Goal: Task Accomplishment & Management: Manage account settings

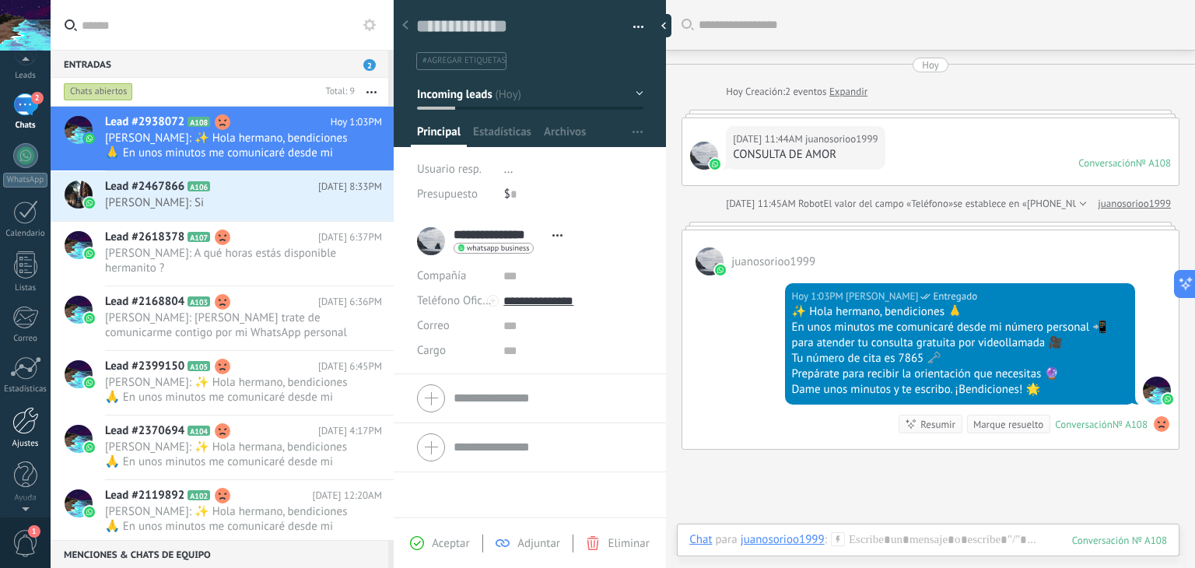
click at [26, 418] on div at bounding box center [25, 420] width 26 height 27
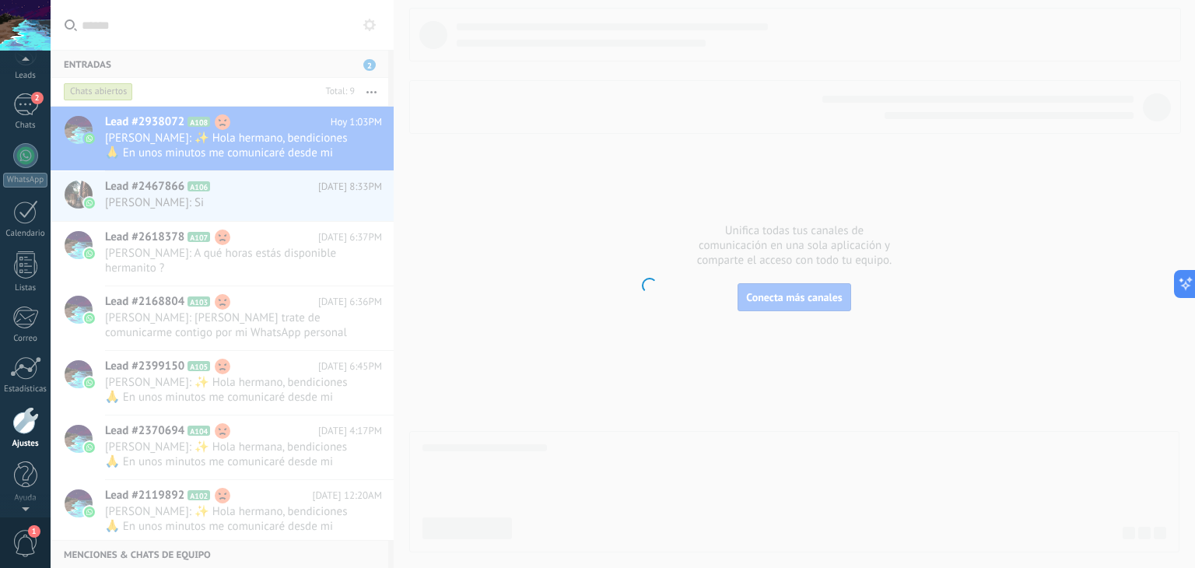
scroll to position [79, 0]
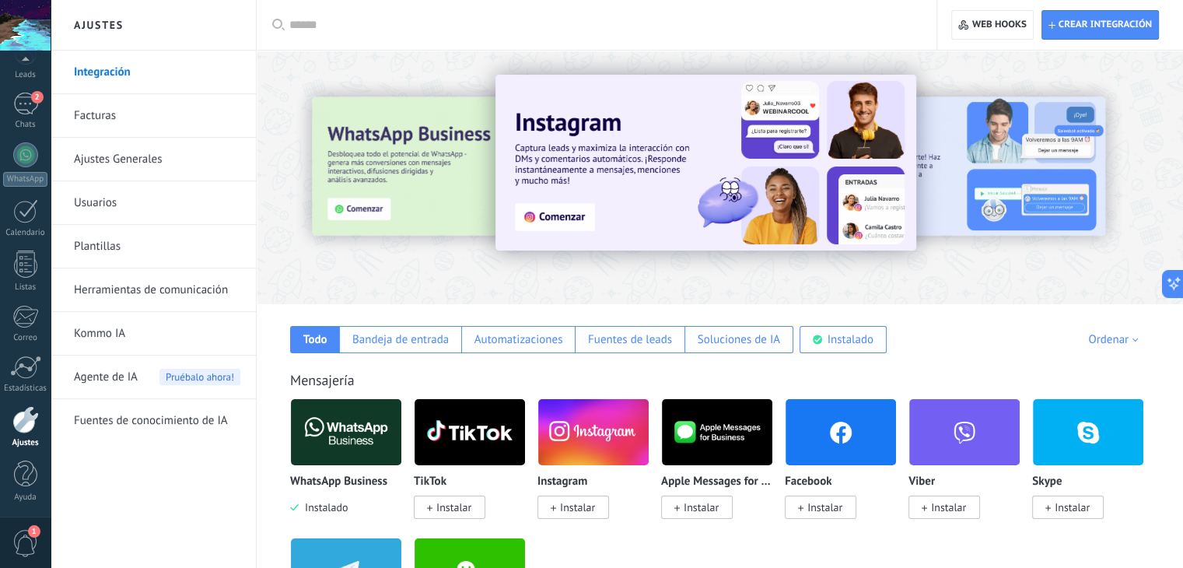
click at [325, 436] on img at bounding box center [346, 431] width 110 height 75
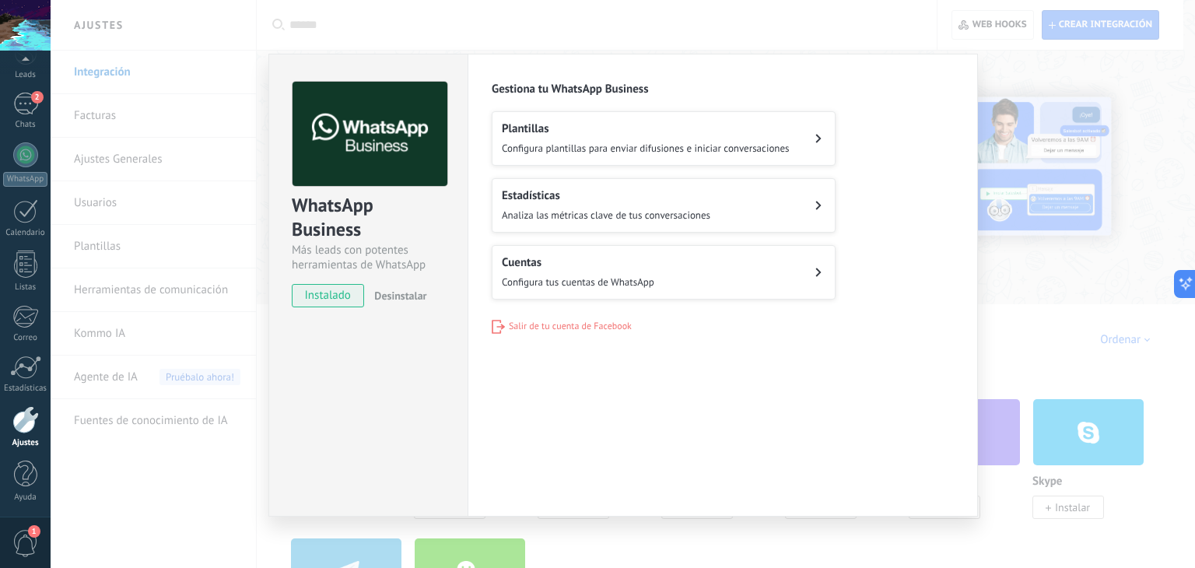
click at [697, 287] on button "Cuentas Configura tus cuentas de WhatsApp" at bounding box center [664, 272] width 344 height 54
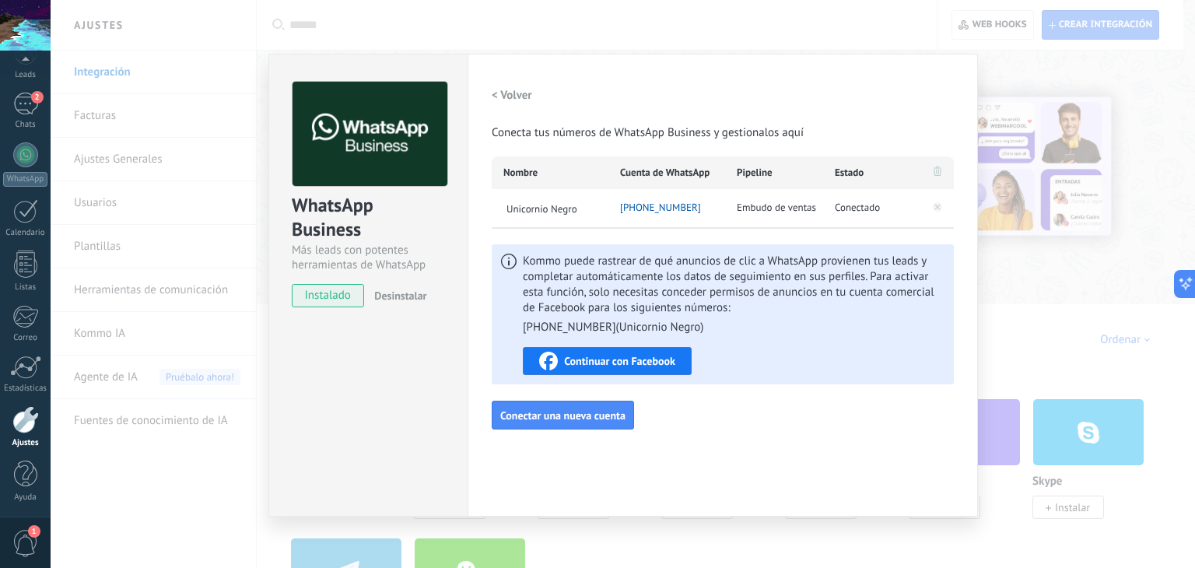
click at [1011, 60] on div "WhatsApp Business Más leads con potentes herramientas de WhatsApp instalado Des…" at bounding box center [623, 284] width 1144 height 568
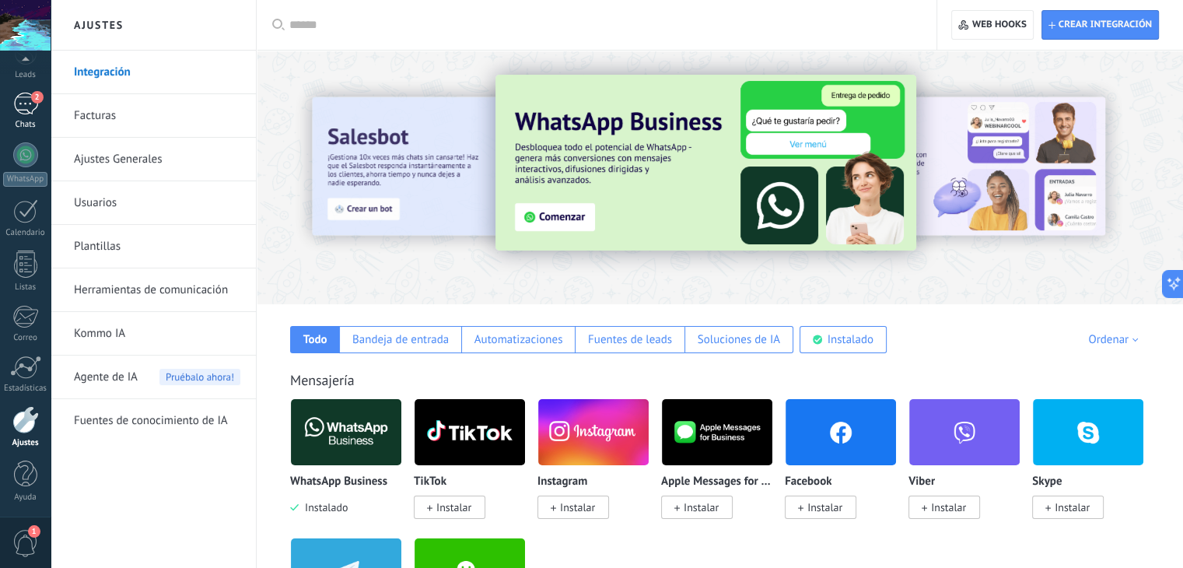
click at [34, 101] on span "2" at bounding box center [37, 97] width 12 height 12
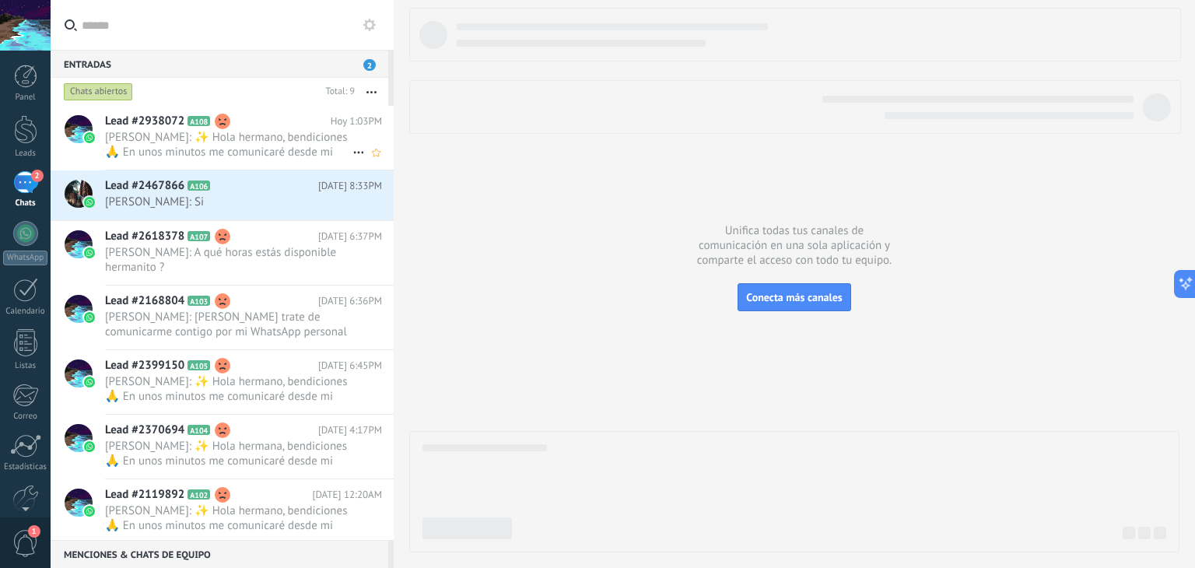
click at [288, 144] on span "[PERSON_NAME]: ✨ Hola hermano, bendiciones 🙏 En unos minutos me comunicaré desd…" at bounding box center [228, 145] width 247 height 30
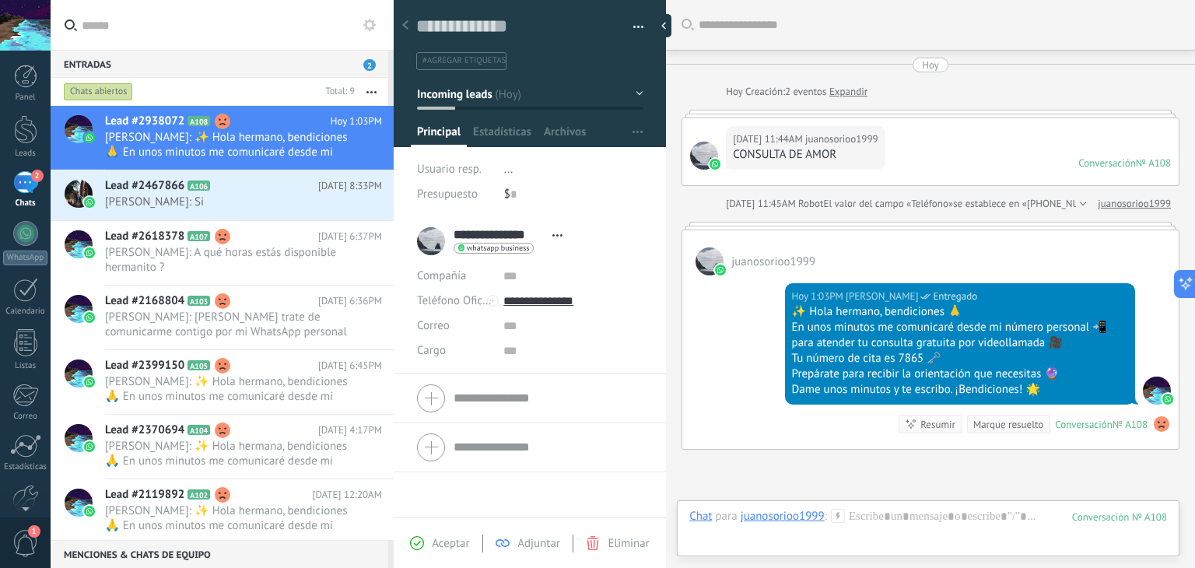
scroll to position [152, 0]
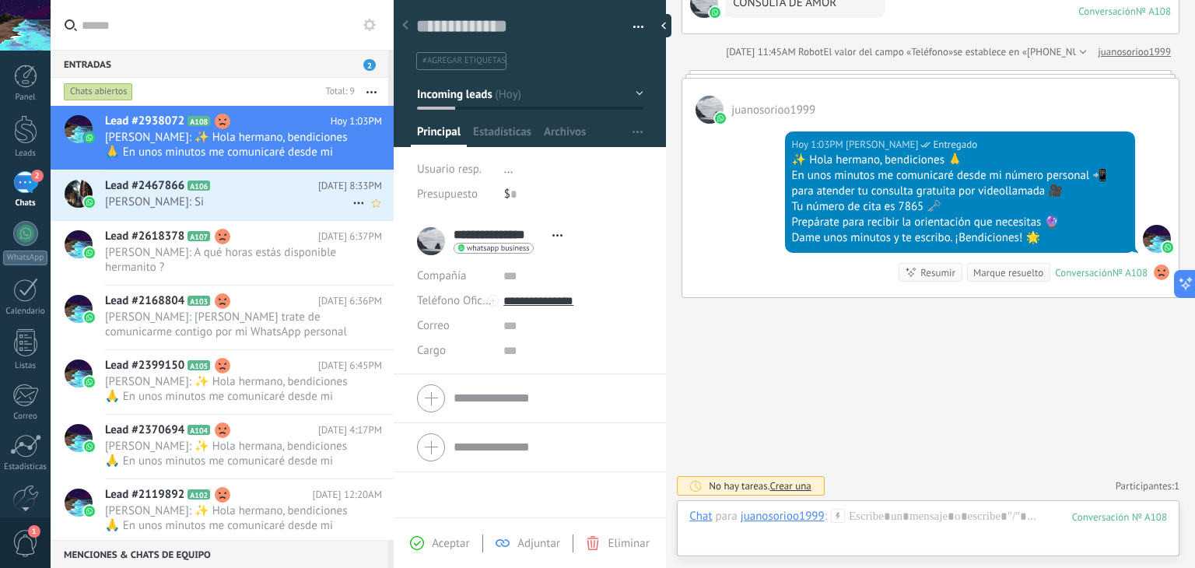
click at [275, 211] on div "Lead #2467866 A106 [DATE] 8:33PM [PERSON_NAME]: Si" at bounding box center [249, 194] width 289 height 49
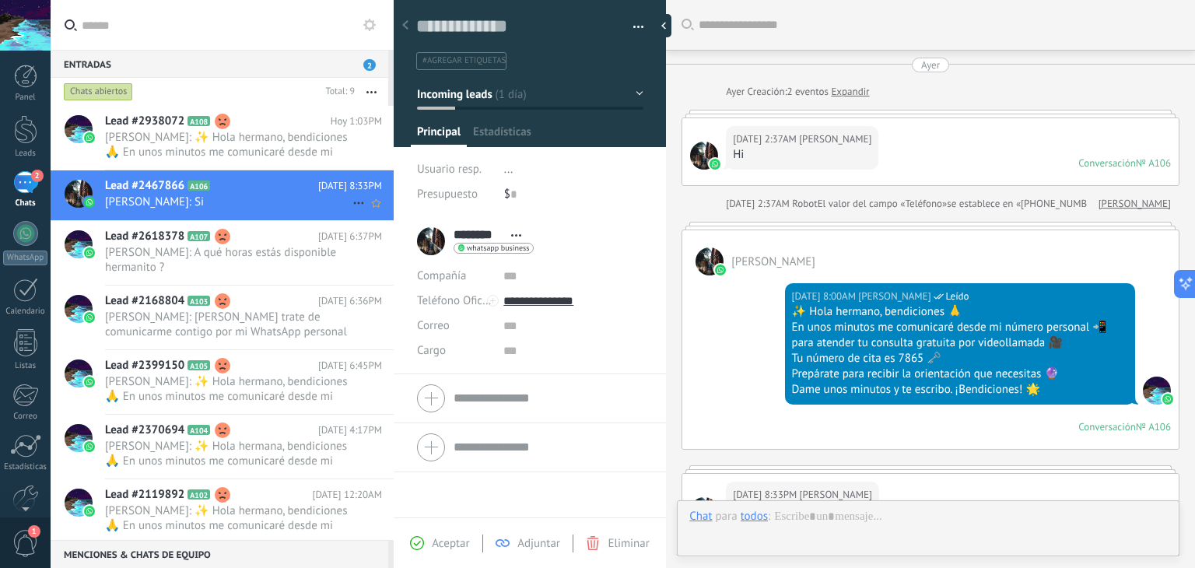
scroll to position [23, 0]
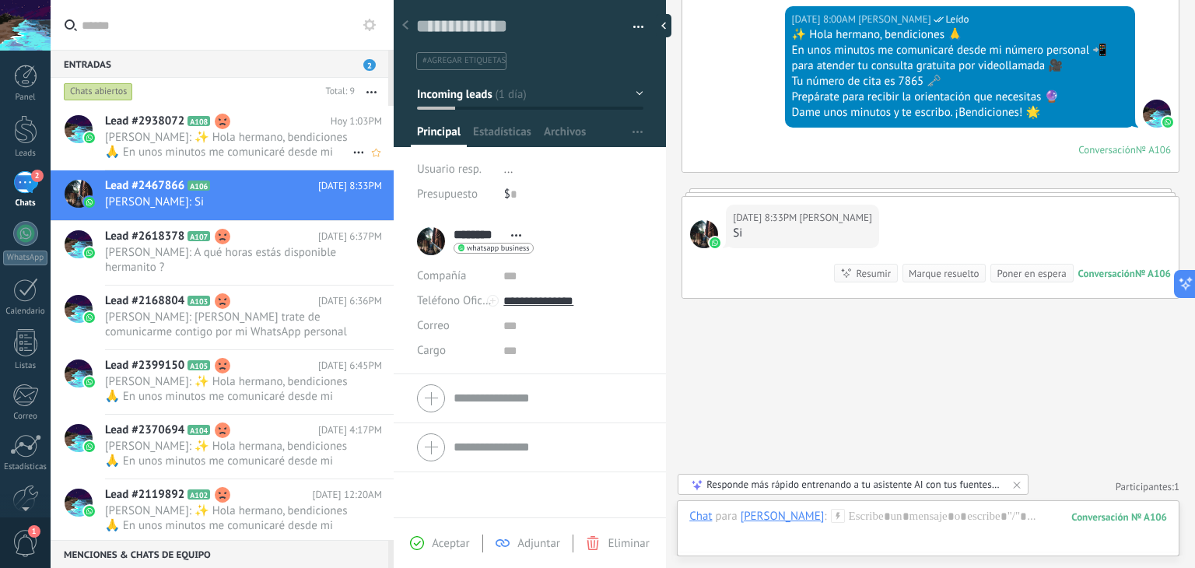
click at [218, 142] on span "[PERSON_NAME]: ✨ Hola hermano, bendiciones 🙏 En unos minutos me comunicaré desd…" at bounding box center [228, 145] width 247 height 30
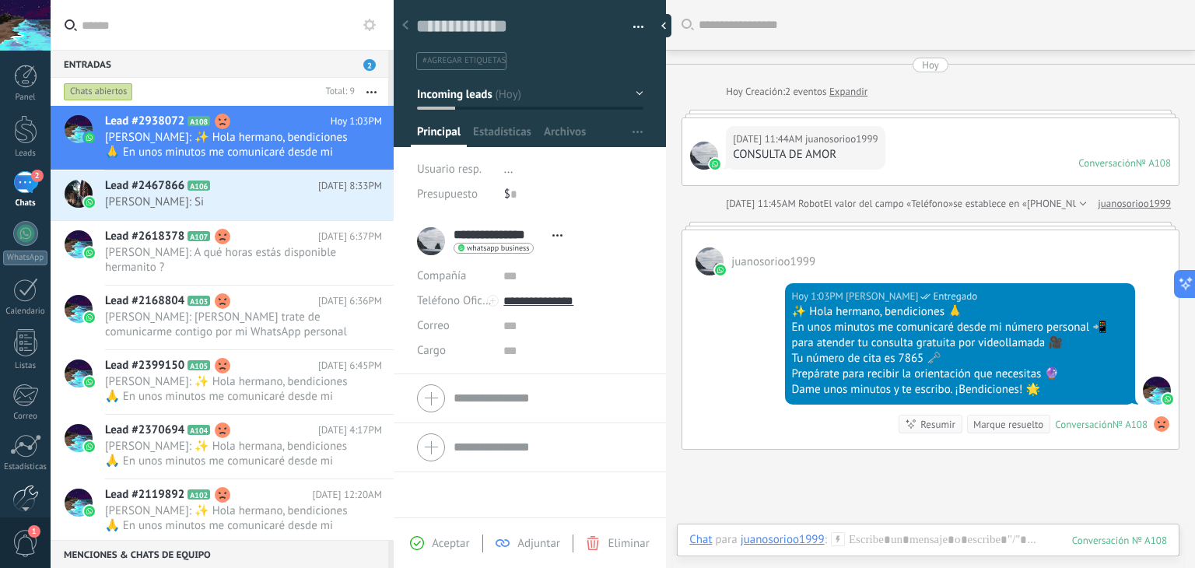
click at [31, 485] on div at bounding box center [25, 498] width 26 height 27
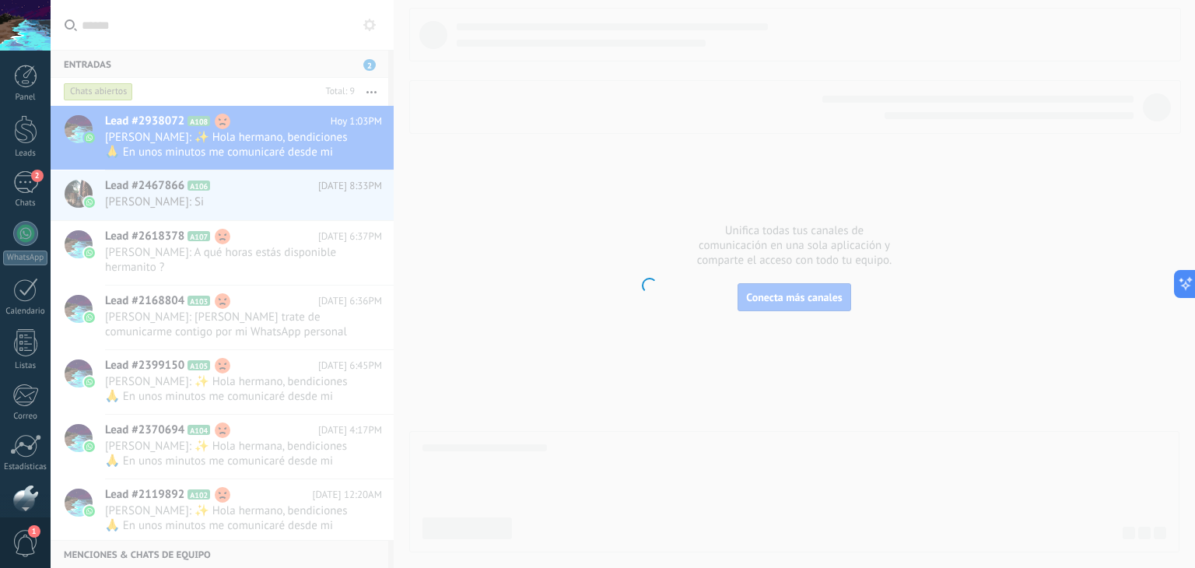
scroll to position [79, 0]
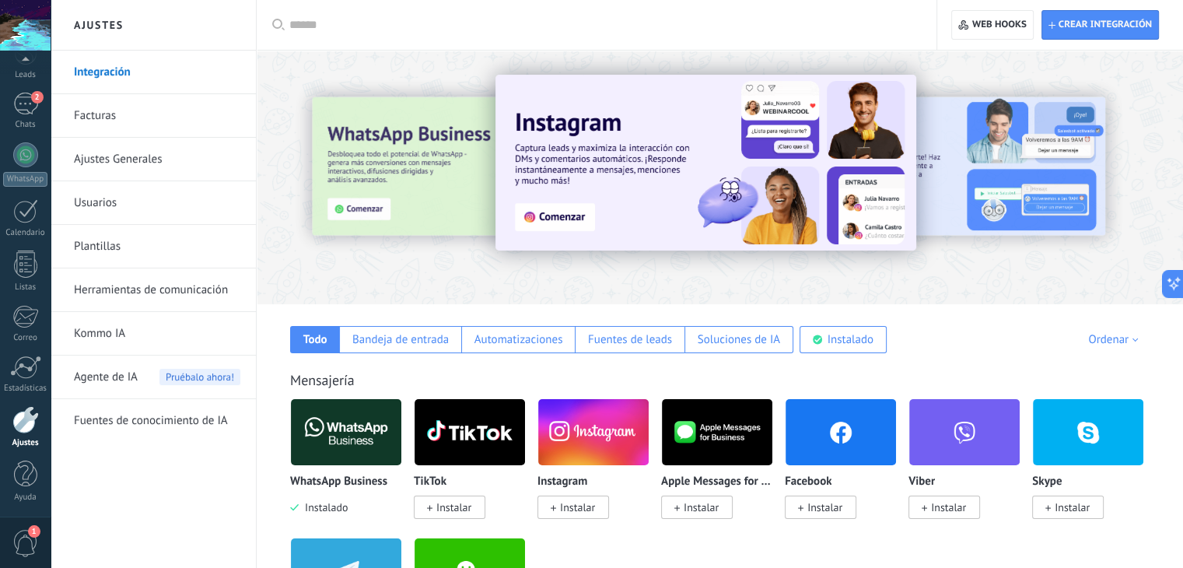
click at [355, 439] on img at bounding box center [346, 431] width 110 height 75
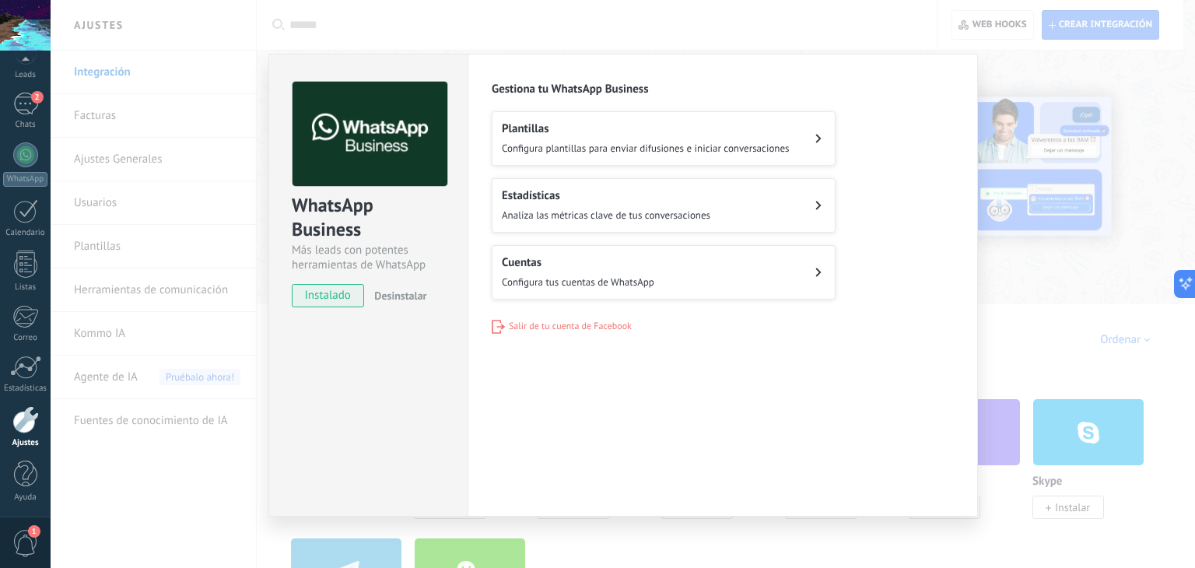
click at [634, 286] on div "Cuentas Configura tus cuentas de WhatsApp" at bounding box center [578, 272] width 152 height 34
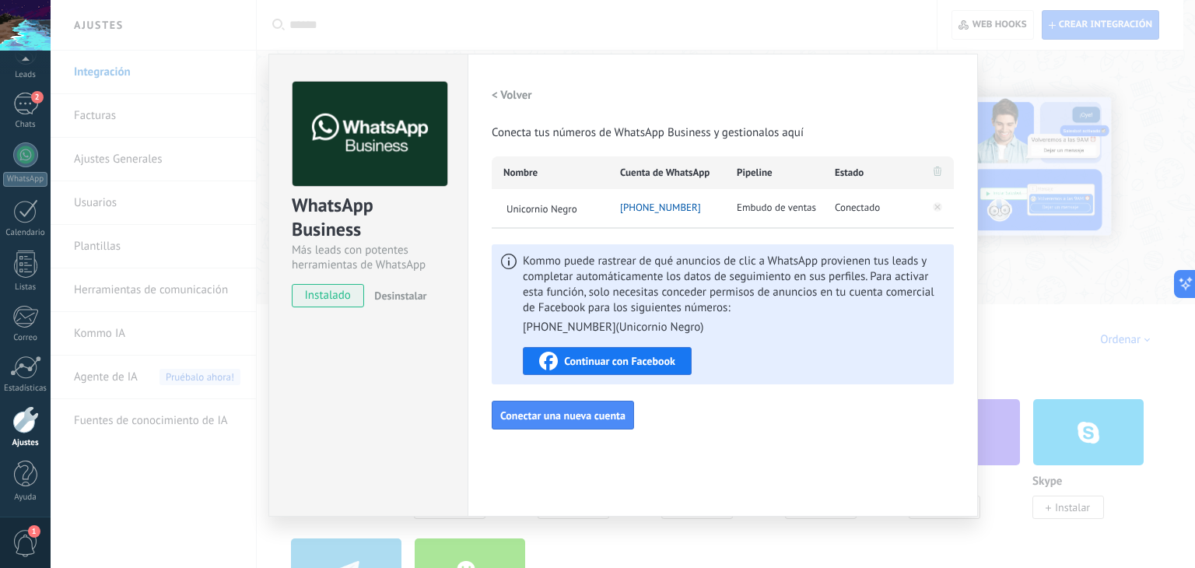
drag, startPoint x: 649, startPoint y: 208, endPoint x: 695, endPoint y: 207, distance: 45.1
click at [695, 207] on span "[PHONE_NUMBER]" at bounding box center [660, 208] width 81 height 16
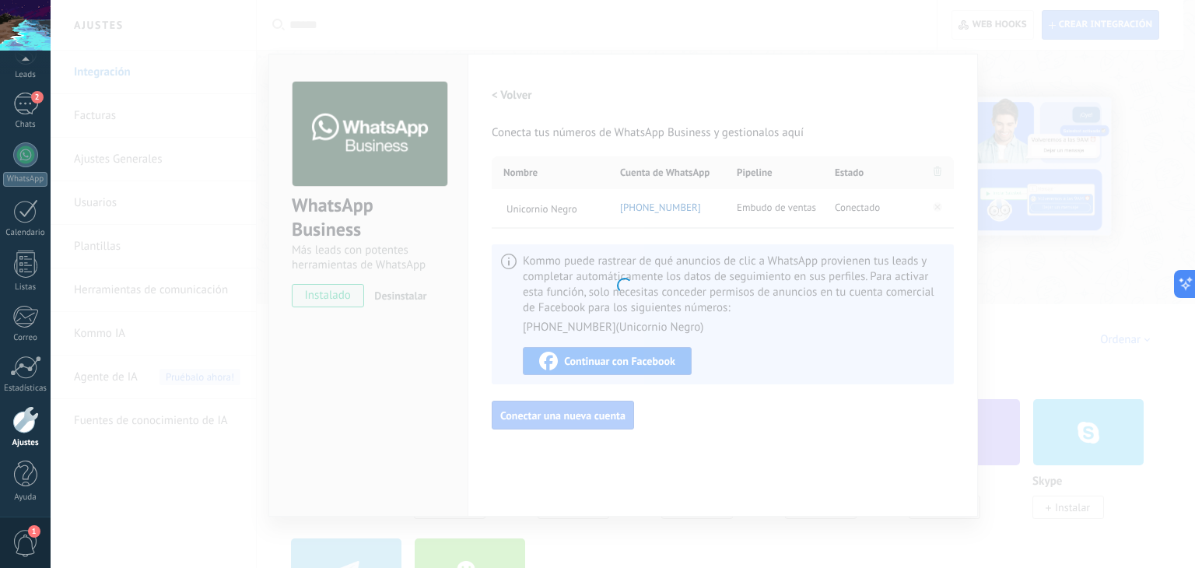
click at [703, 221] on div "Edita tu perfil de WhatsApp Business Cancelar Guargar Actualiza la apariencia d…" at bounding box center [623, 284] width 1144 height 568
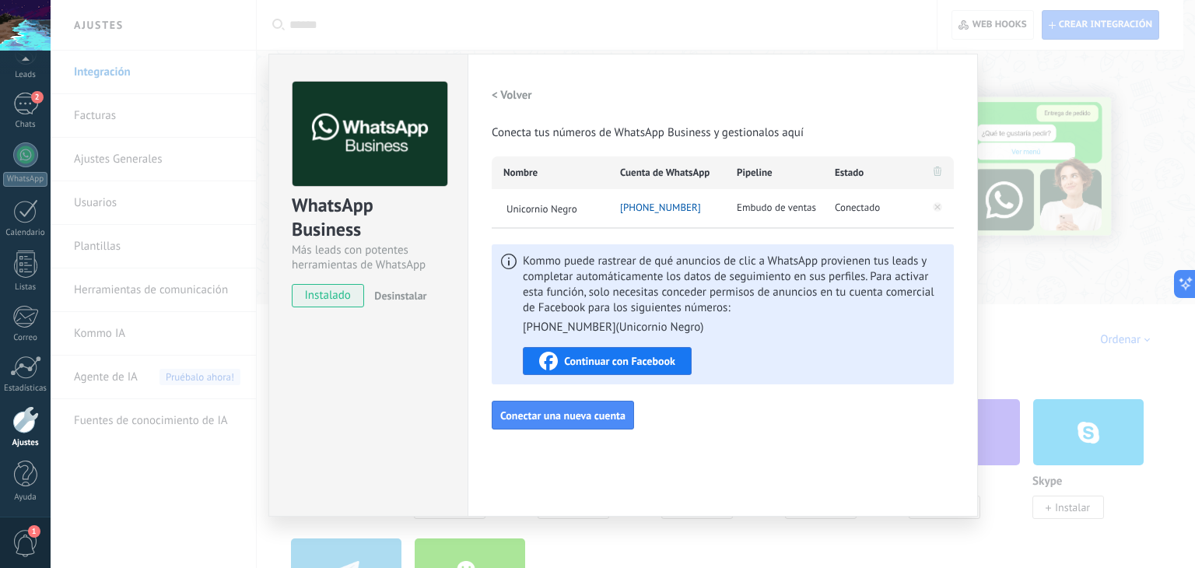
drag, startPoint x: 646, startPoint y: 207, endPoint x: 712, endPoint y: 207, distance: 66.1
click at [712, 207] on div "[PHONE_NUMBER]" at bounding box center [666, 208] width 117 height 39
copy span "766 103 2375"
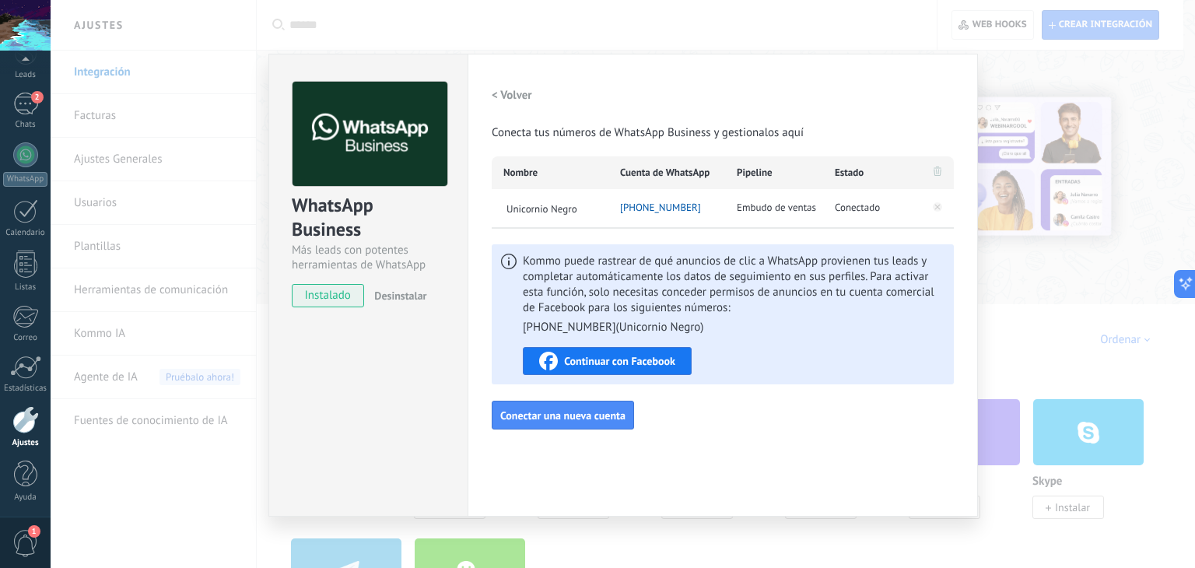
drag, startPoint x: 635, startPoint y: 210, endPoint x: 706, endPoint y: 210, distance: 71.6
click at [701, 210] on span "[PHONE_NUMBER]" at bounding box center [660, 208] width 81 height 16
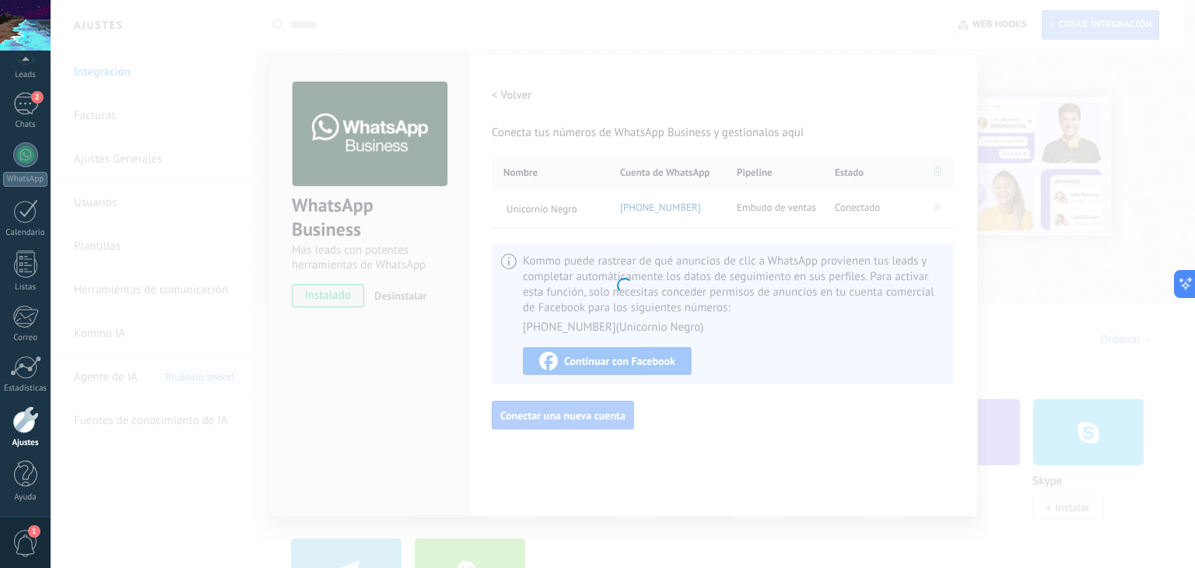
type textarea "**********"
type input "**********"
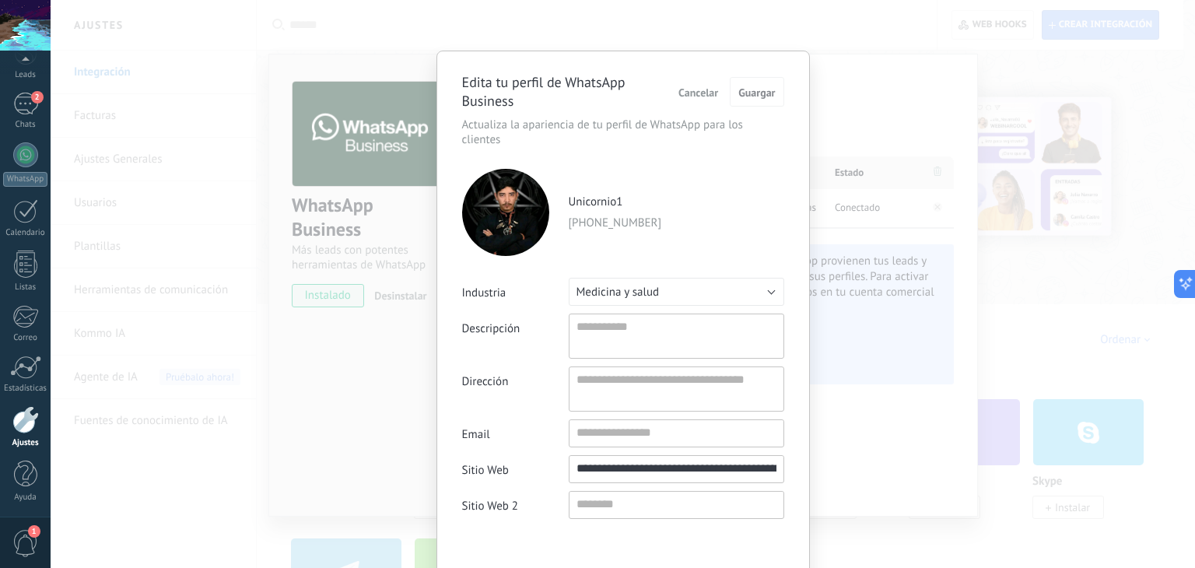
drag, startPoint x: 691, startPoint y: 208, endPoint x: 588, endPoint y: 246, distance: 110.2
click at [588, 246] on div "Unicornio1 [PHONE_NUMBER]" at bounding box center [623, 212] width 322 height 87
drag, startPoint x: 588, startPoint y: 226, endPoint x: 665, endPoint y: 226, distance: 77.0
click at [665, 226] on p "[PHONE_NUMBER]" at bounding box center [676, 223] width 215 height 16
copy p "1 766 103 2375"
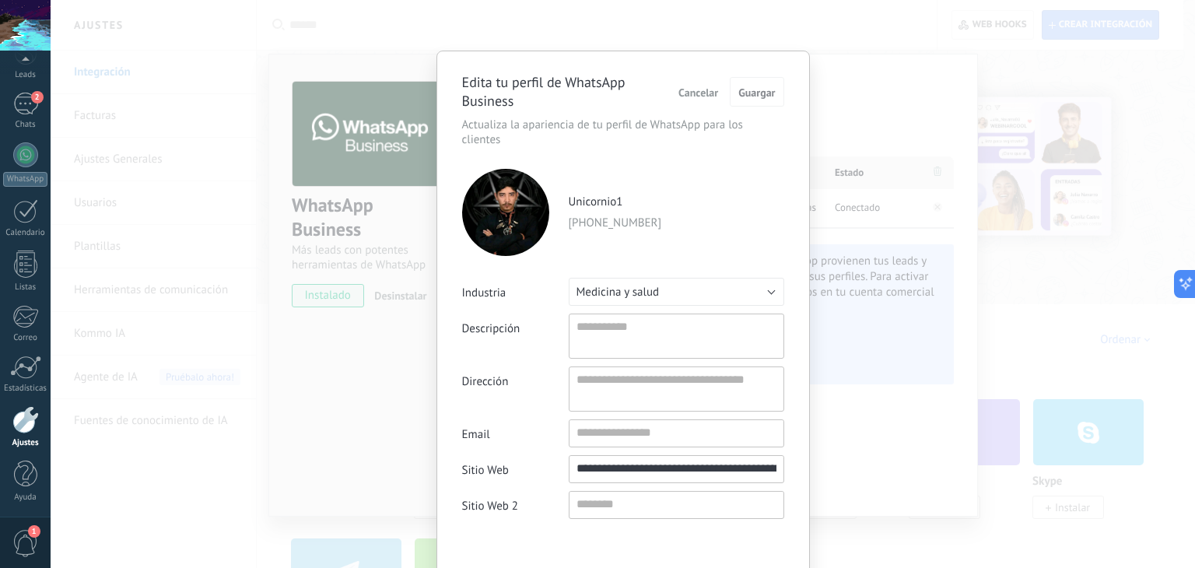
click at [855, 112] on div "**********" at bounding box center [623, 284] width 1144 height 568
